Goal: Task Accomplishment & Management: Manage account settings

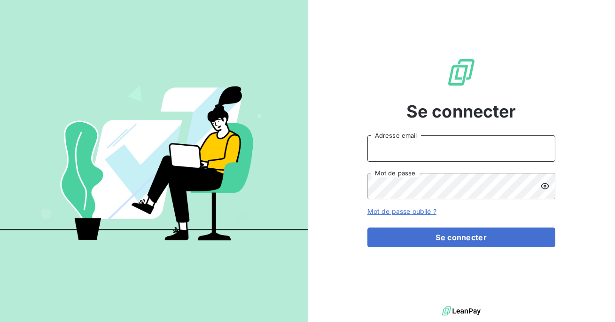
type input "admin@talenzalteisconseil"
click at [543, 186] on icon at bounding box center [544, 185] width 9 height 9
click at [367, 185] on div "Se connecter admin@talenzalteisconseil Adresse email Mot de passe Mot de passe …" at bounding box center [462, 152] width 308 height 304
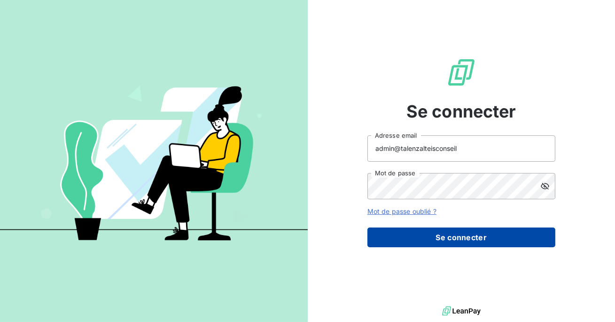
click at [451, 236] on button "Se connecter" at bounding box center [461, 237] width 188 height 20
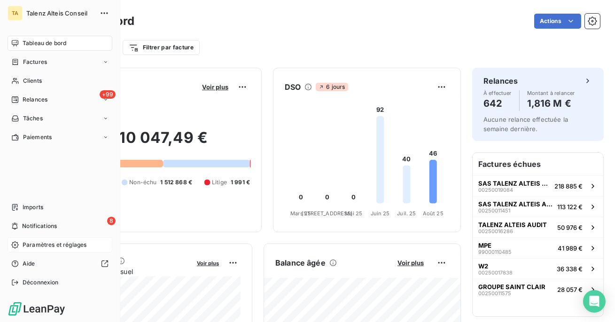
click at [51, 242] on span "Paramètres et réglages" at bounding box center [55, 244] width 64 height 8
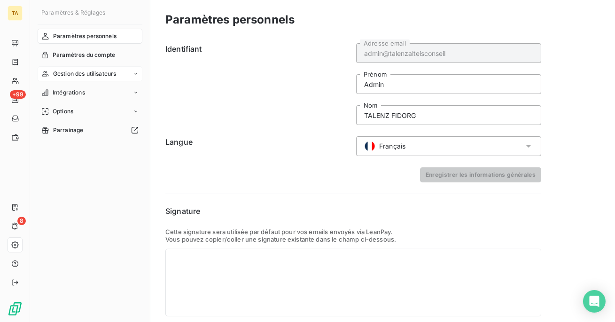
click at [72, 77] on span "Gestion des utilisateurs" at bounding box center [84, 74] width 63 height 8
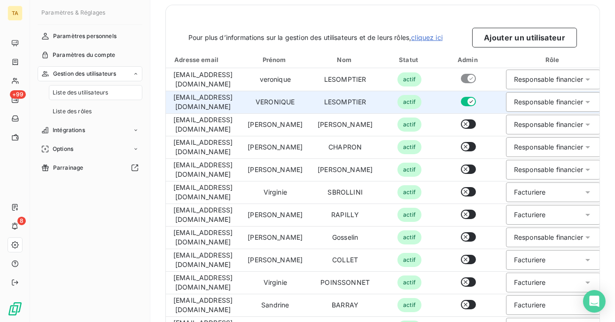
scroll to position [38, 0]
